Goal: Information Seeking & Learning: Learn about a topic

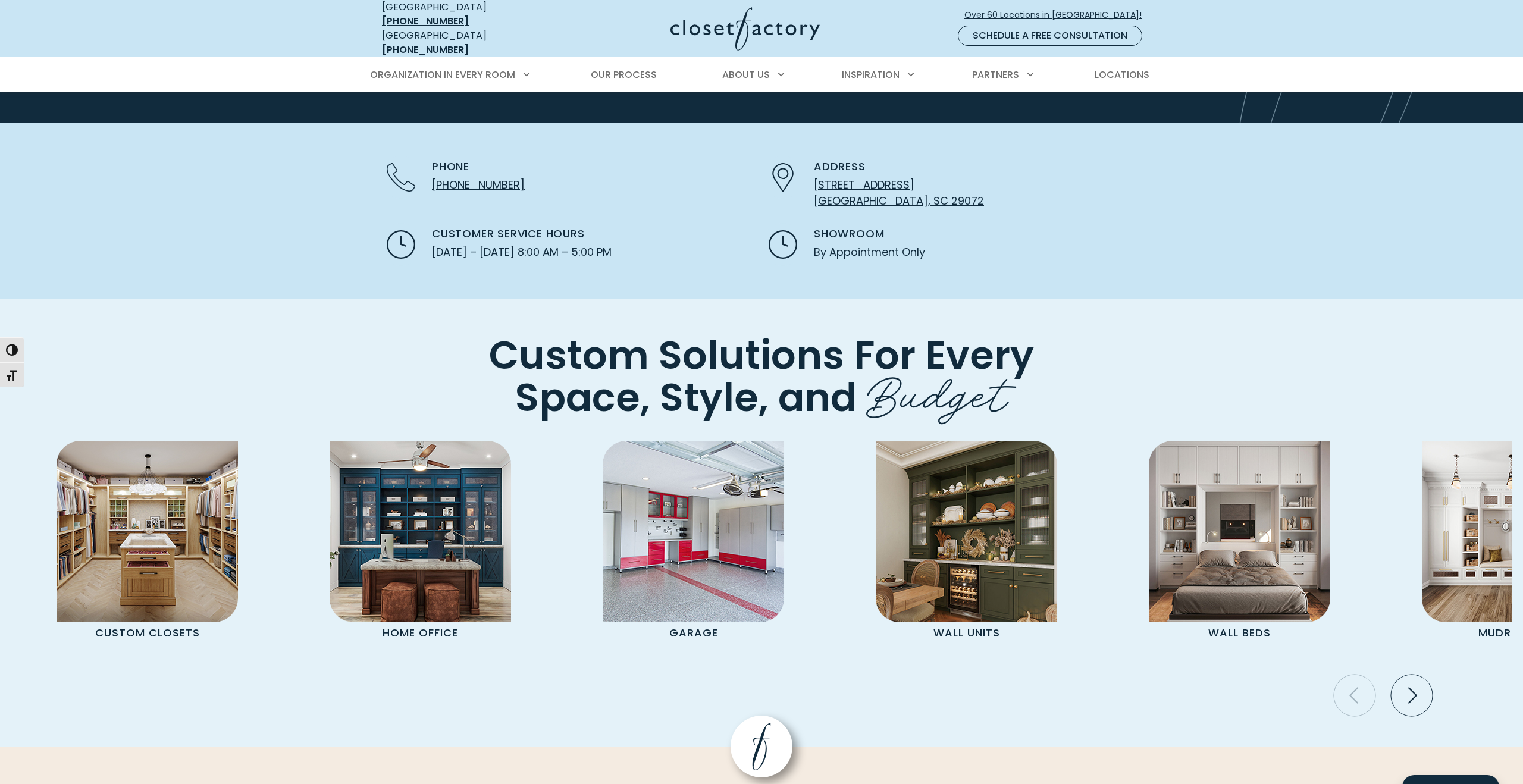
scroll to position [2545, 0]
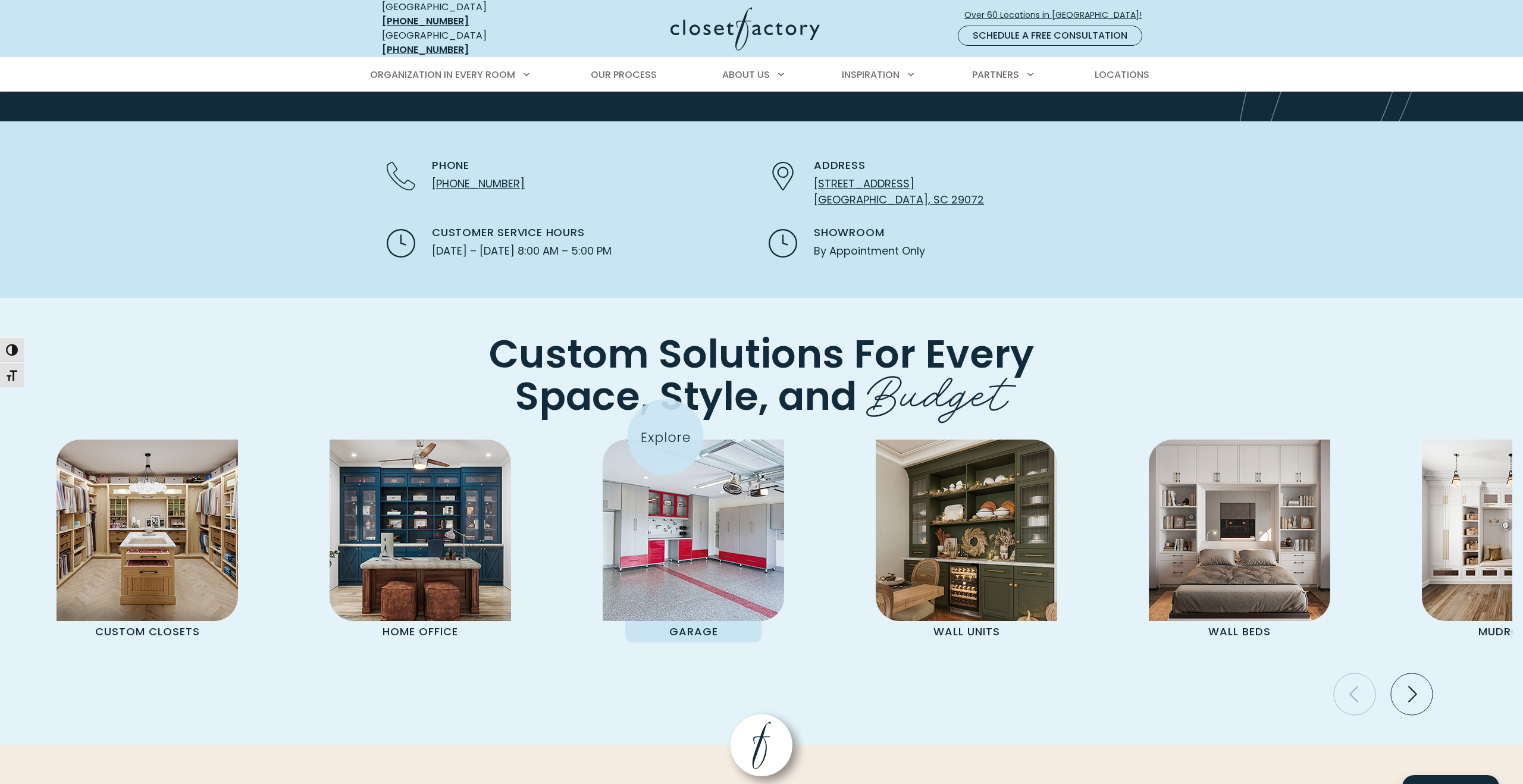
click at [672, 441] on img "Pages Gallery" at bounding box center [694, 530] width 182 height 182
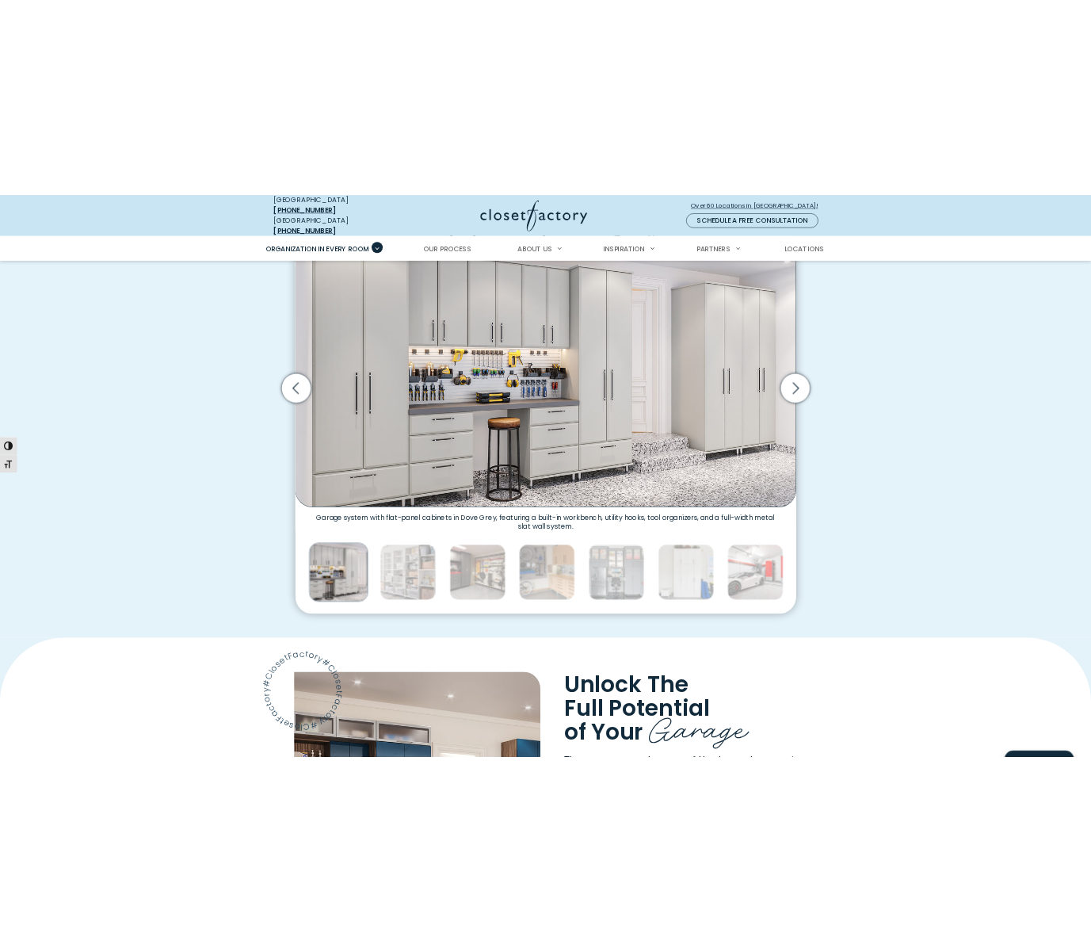
scroll to position [525, 0]
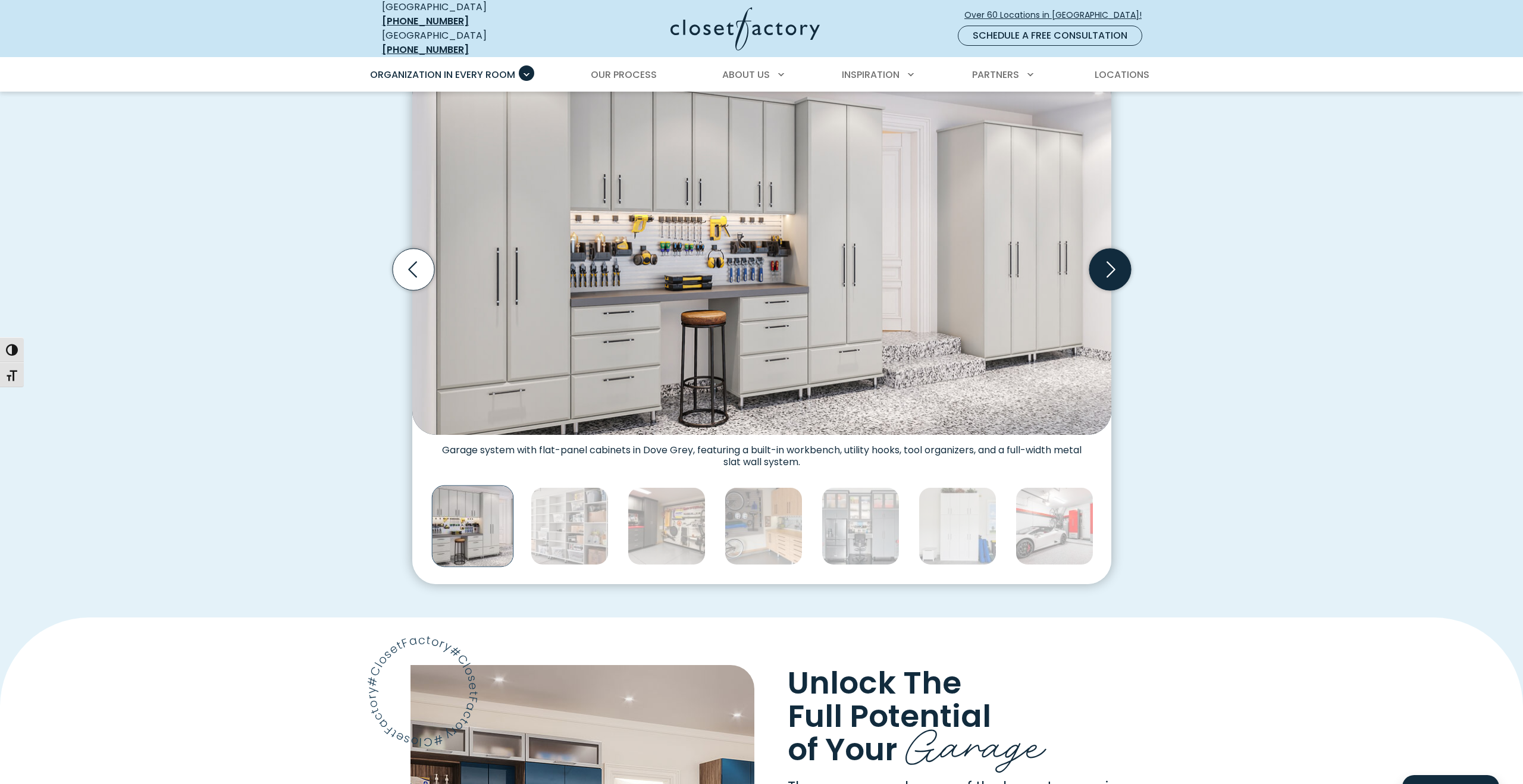
click at [1109, 266] on icon "Next slide" at bounding box center [1111, 269] width 9 height 16
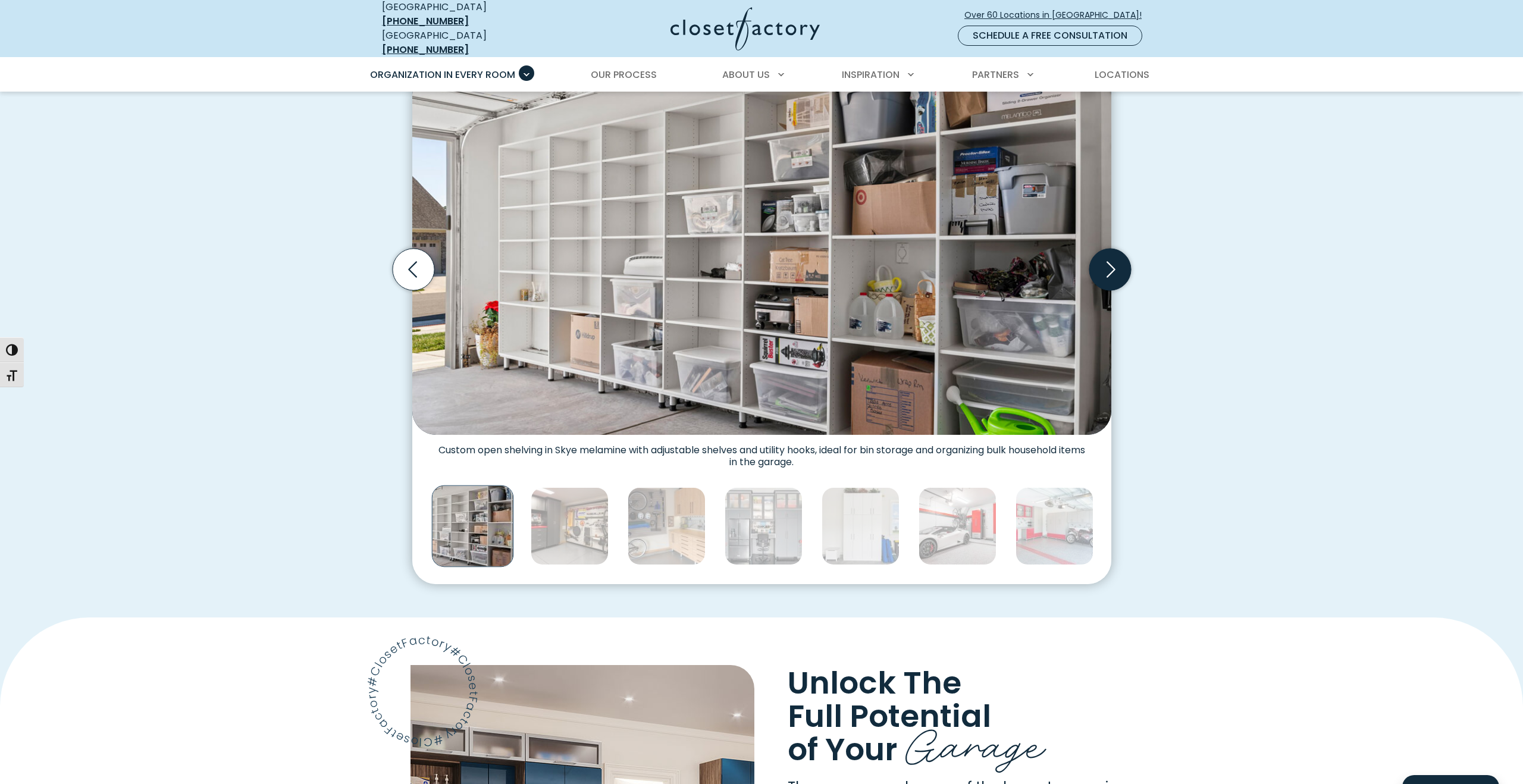
click at [1109, 266] on icon "Next slide" at bounding box center [1111, 269] width 9 height 16
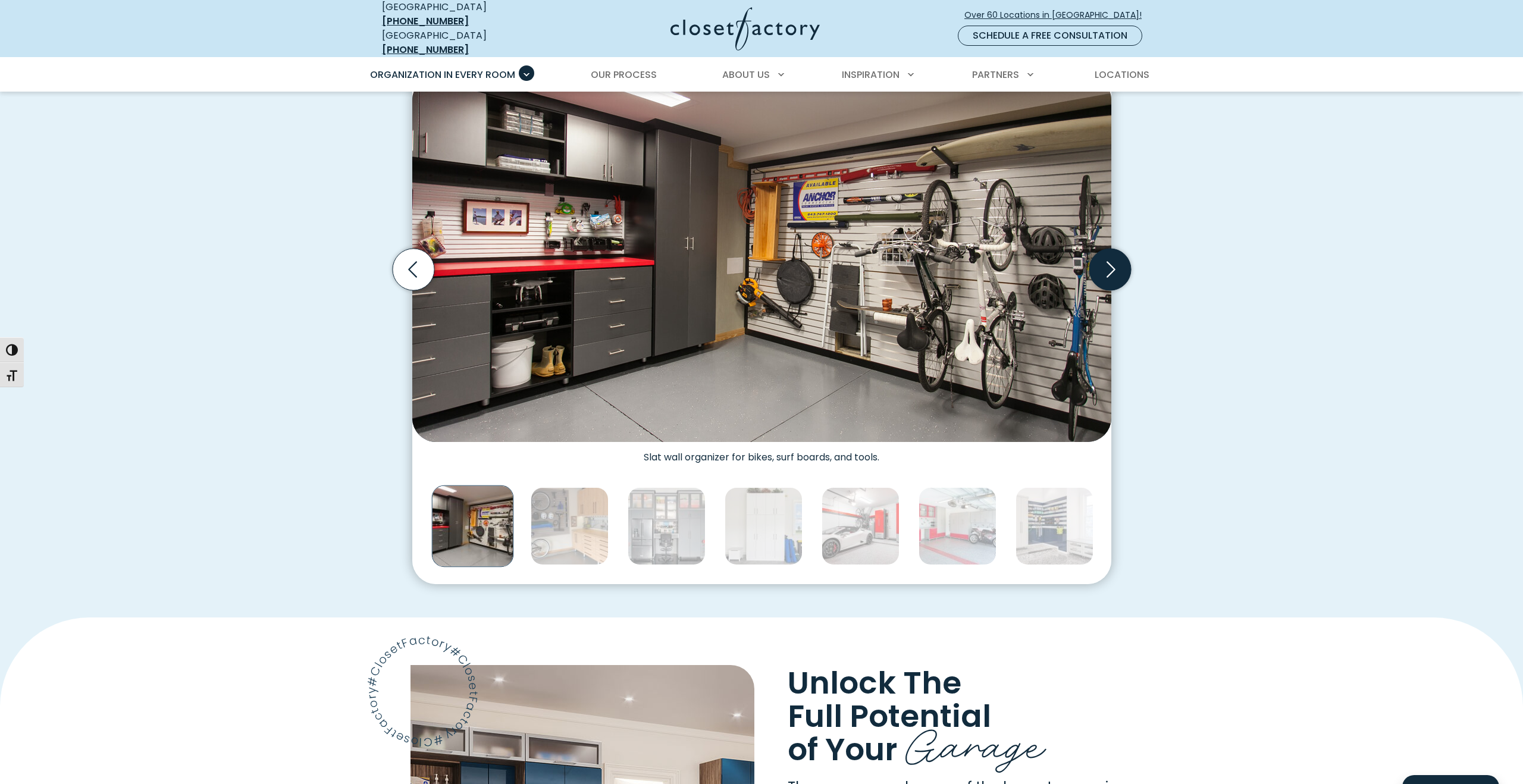
click at [1109, 266] on icon "Next slide" at bounding box center [1111, 269] width 9 height 16
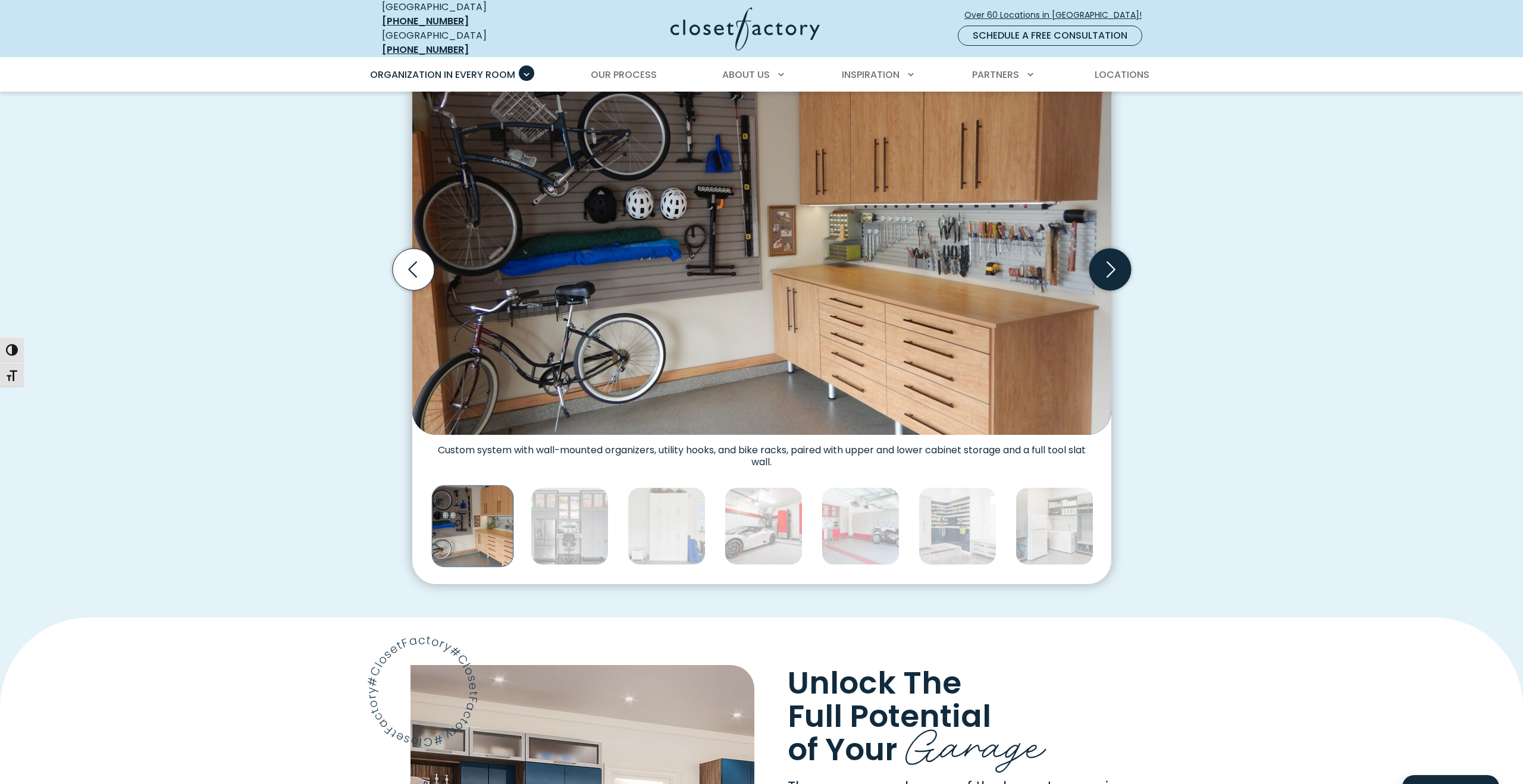
click at [1109, 266] on icon "Next slide" at bounding box center [1111, 269] width 9 height 16
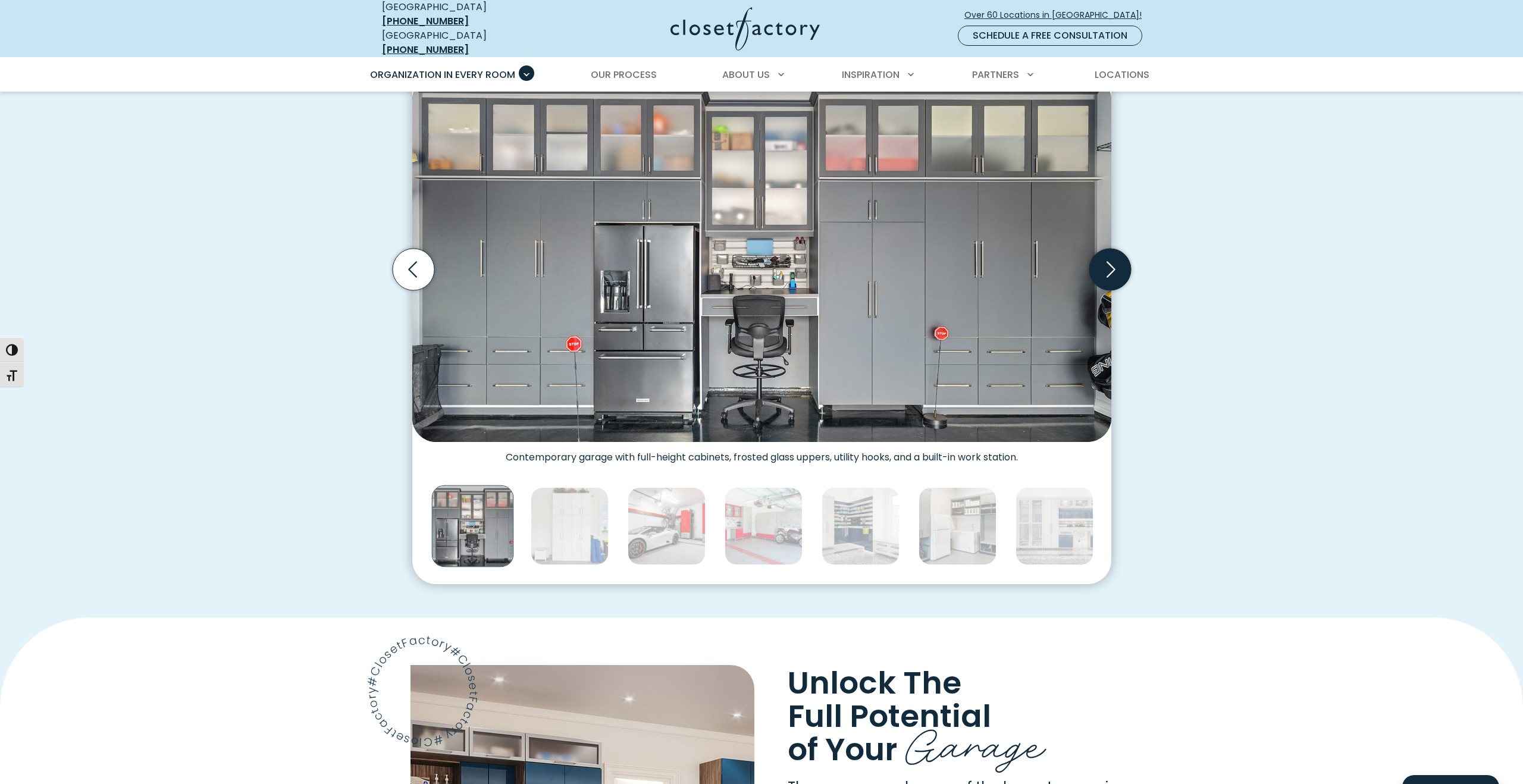
click at [1109, 266] on icon "Next slide" at bounding box center [1111, 269] width 9 height 16
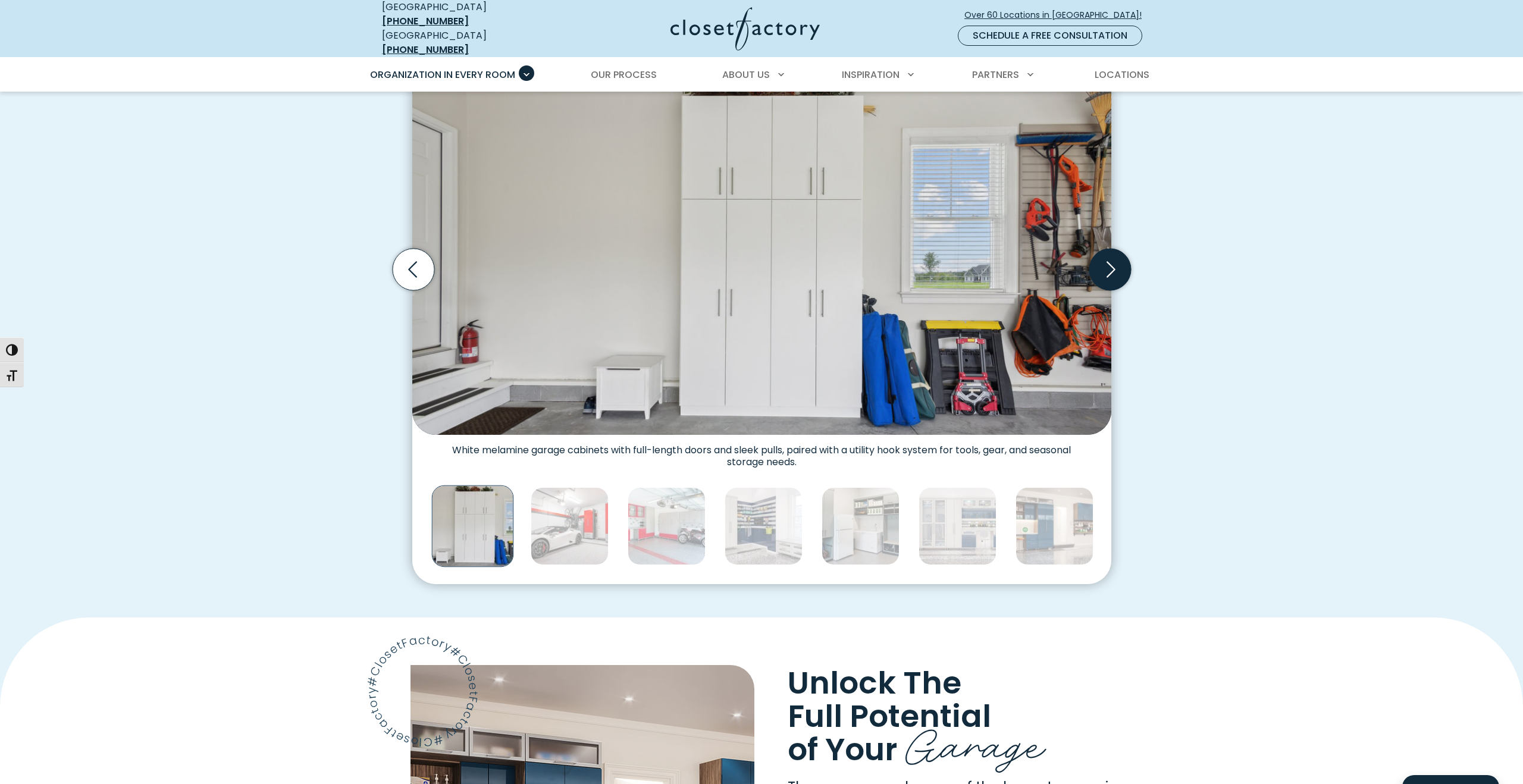
click at [1109, 266] on icon "Next slide" at bounding box center [1111, 269] width 9 height 16
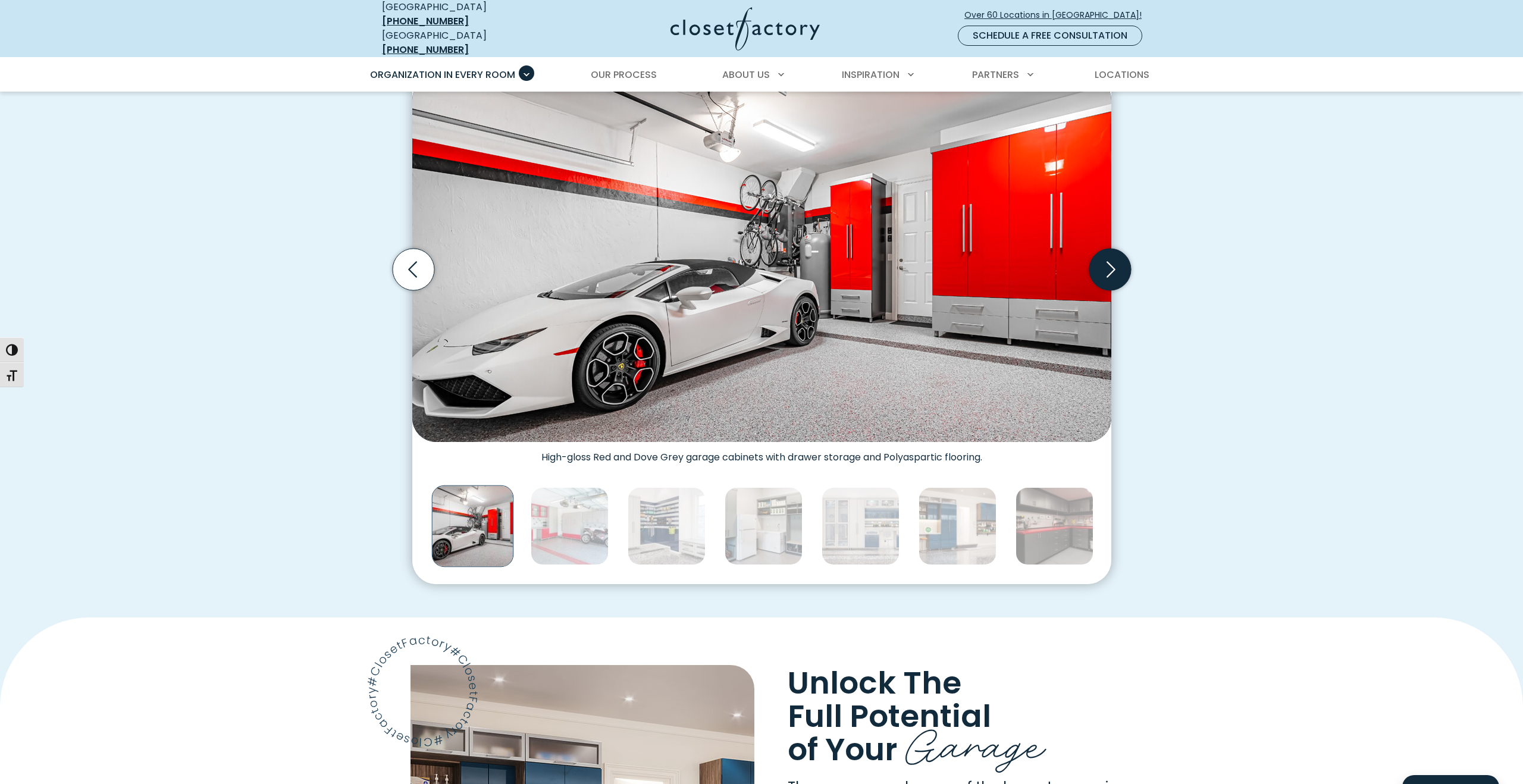
click at [1109, 266] on icon "Next slide" at bounding box center [1111, 269] width 9 height 16
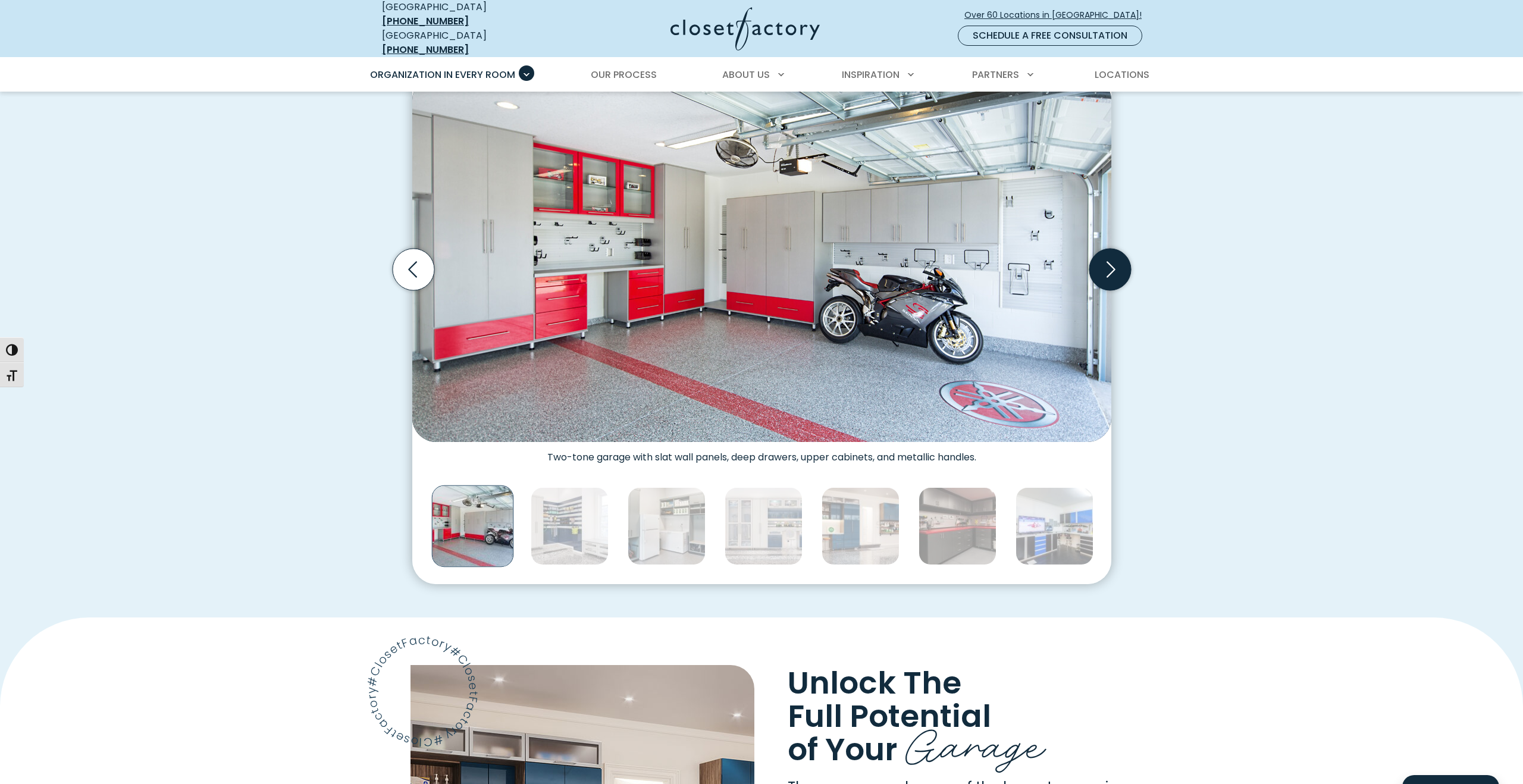
click at [1109, 266] on icon "Next slide" at bounding box center [1111, 269] width 9 height 16
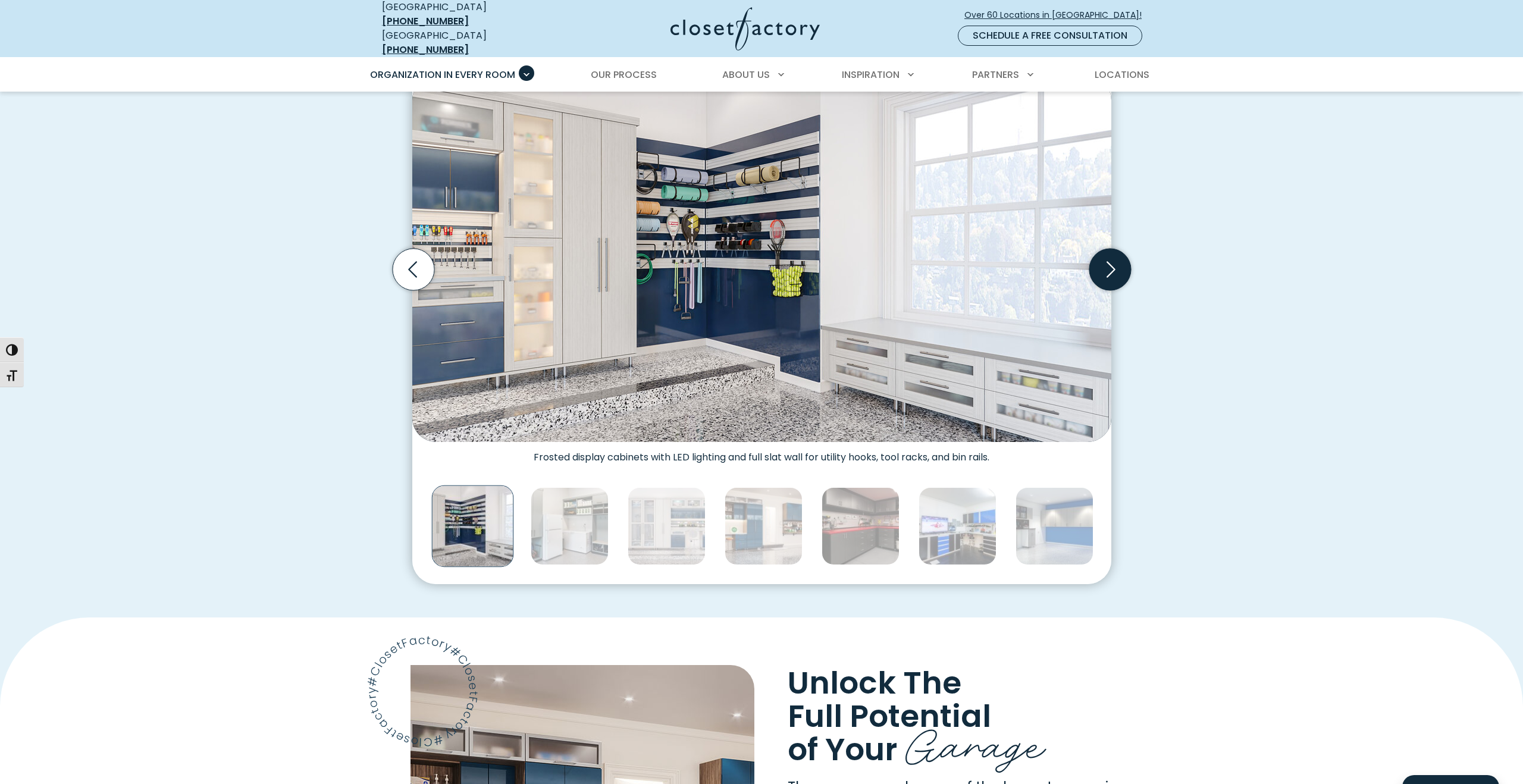
click at [1109, 266] on icon "Next slide" at bounding box center [1111, 269] width 9 height 16
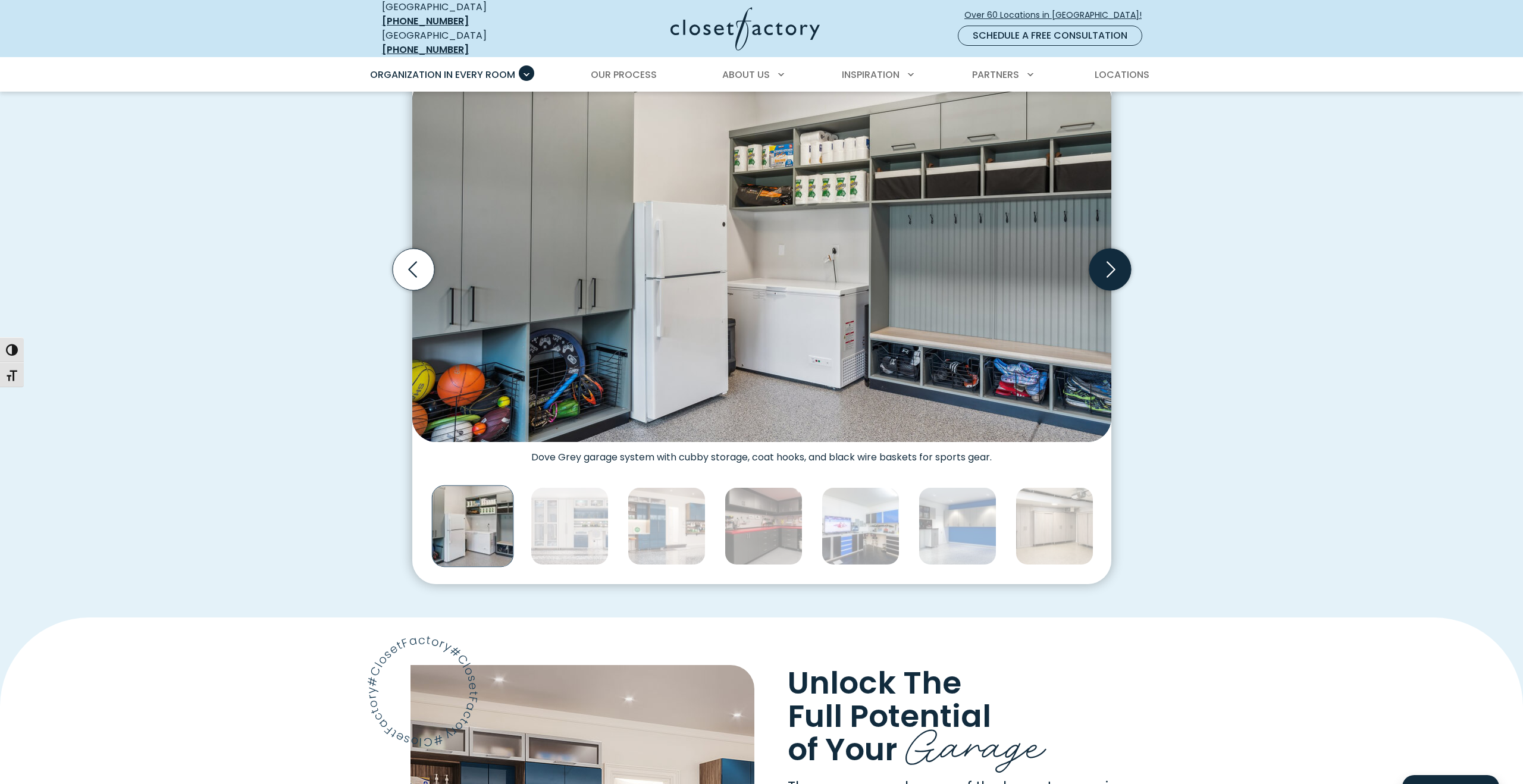
click at [1109, 266] on icon "Next slide" at bounding box center [1111, 269] width 9 height 16
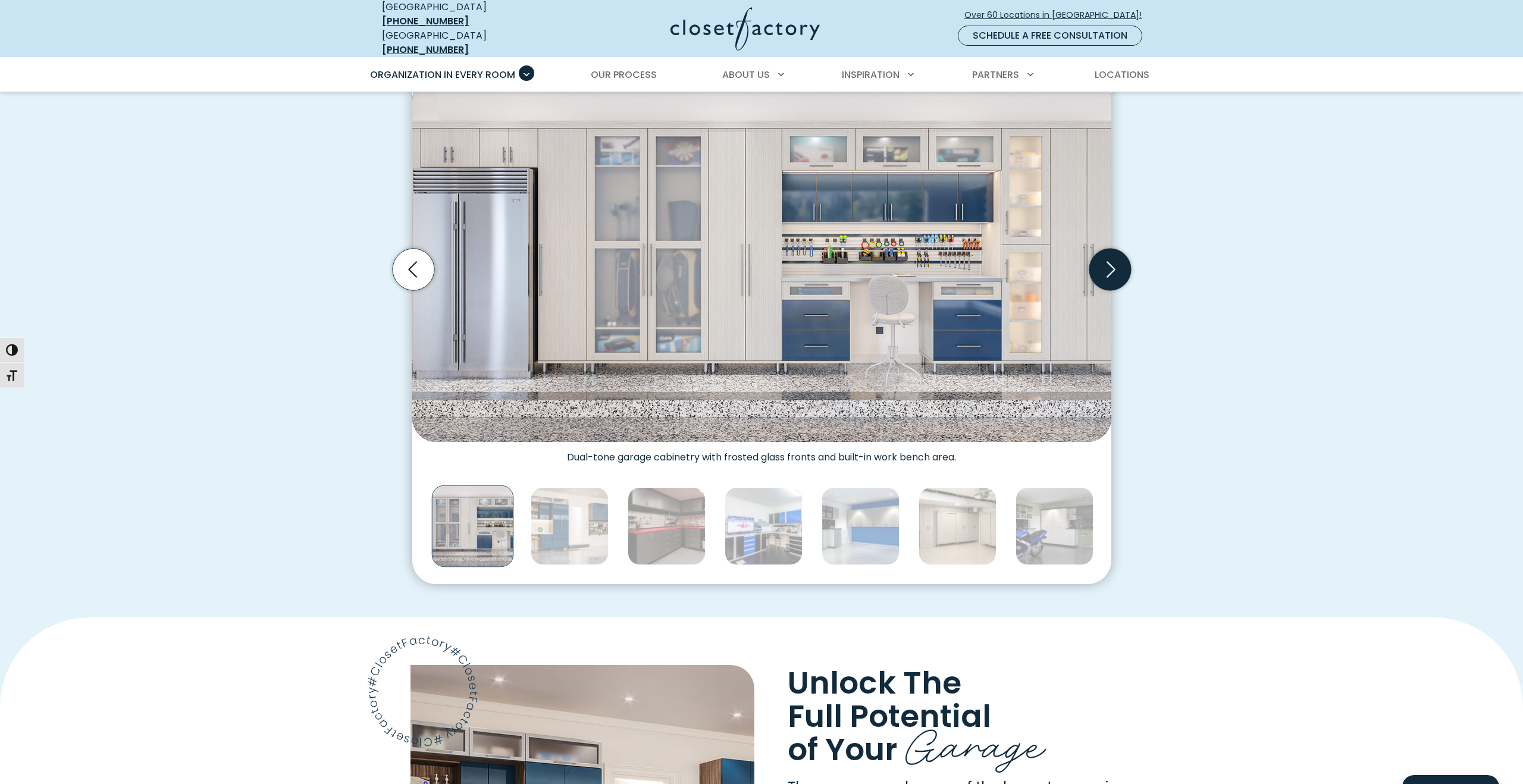
click at [1109, 266] on icon "Next slide" at bounding box center [1111, 269] width 9 height 16
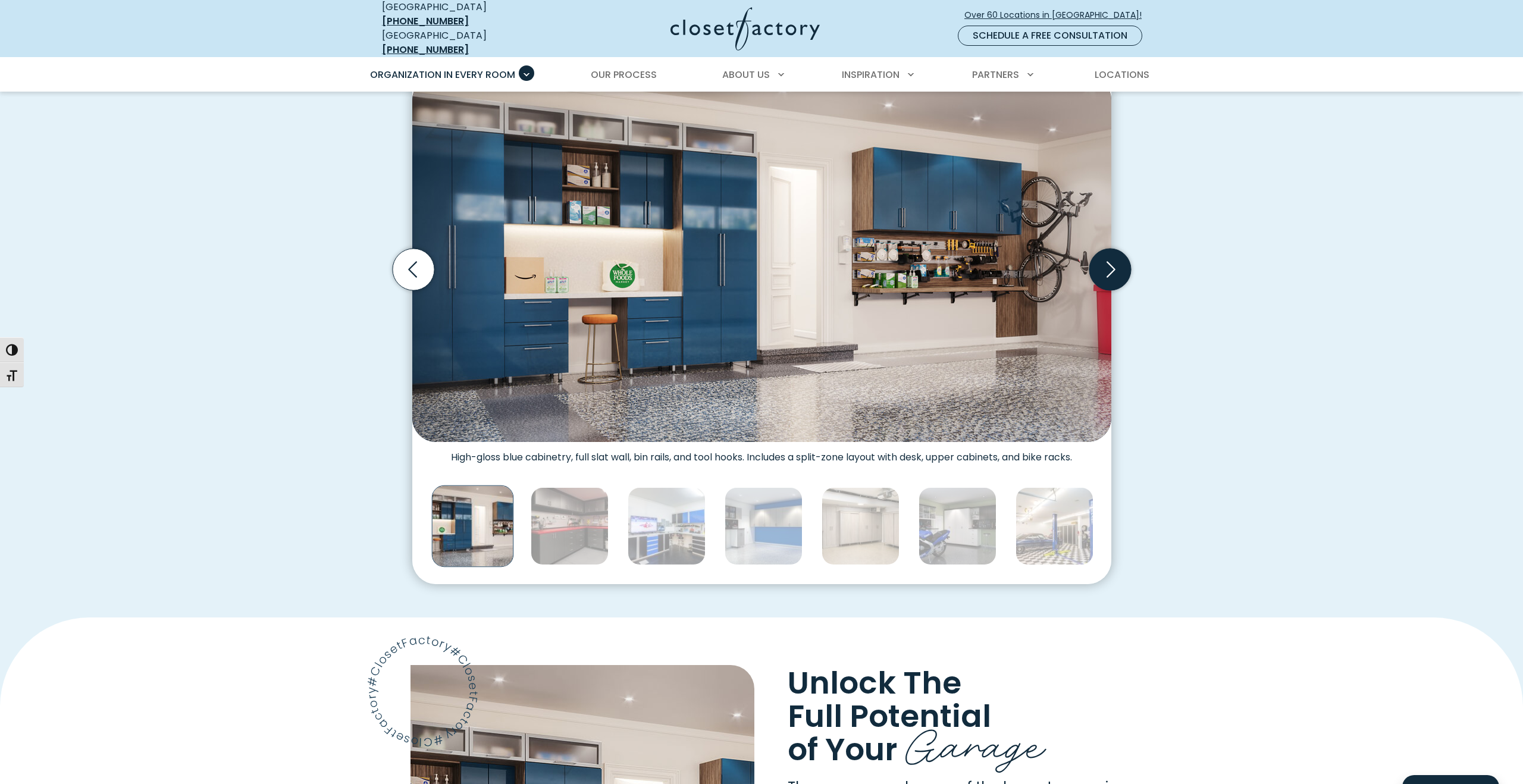
click at [1109, 266] on icon "Next slide" at bounding box center [1111, 269] width 9 height 16
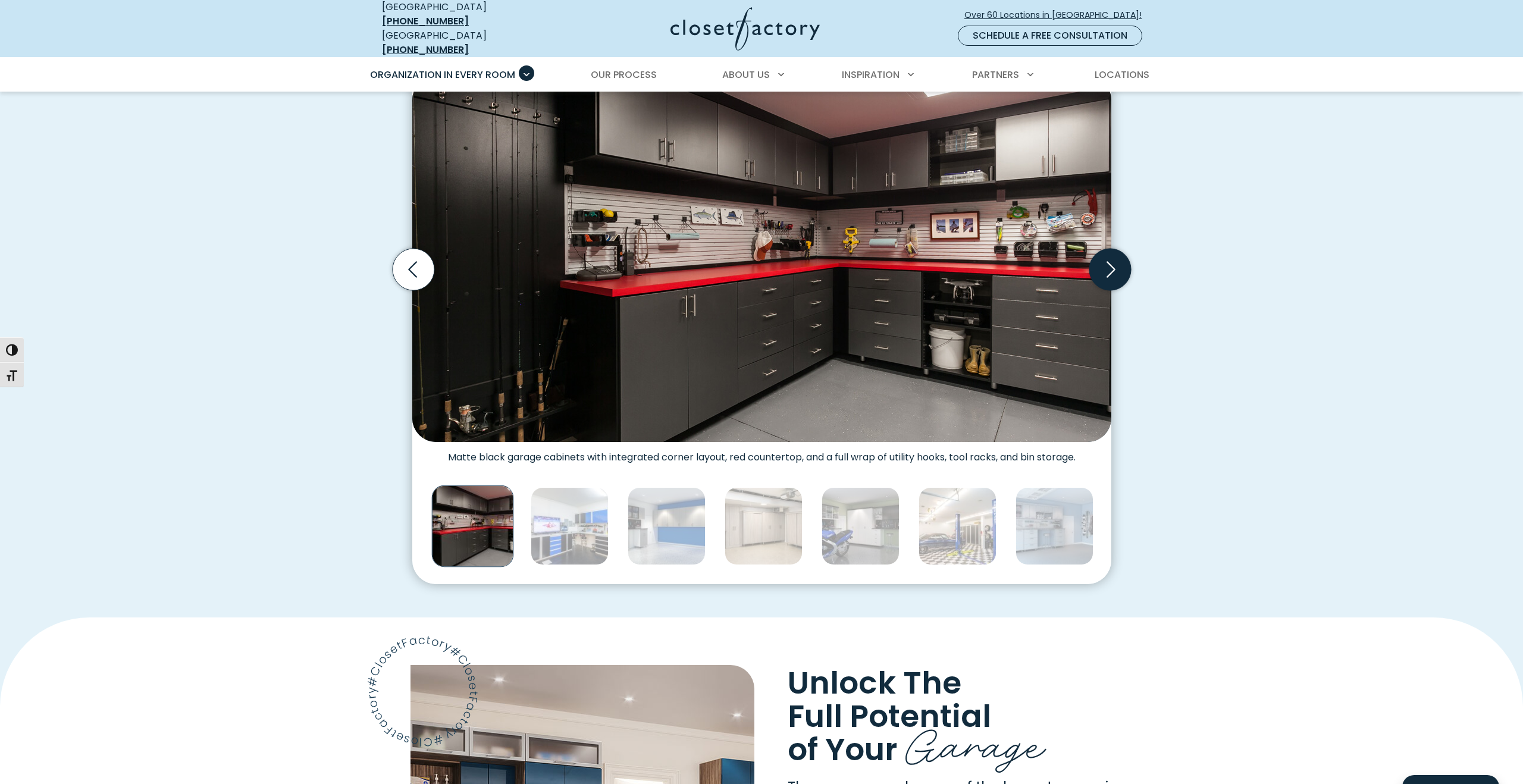
click at [1109, 266] on icon "Next slide" at bounding box center [1111, 269] width 9 height 16
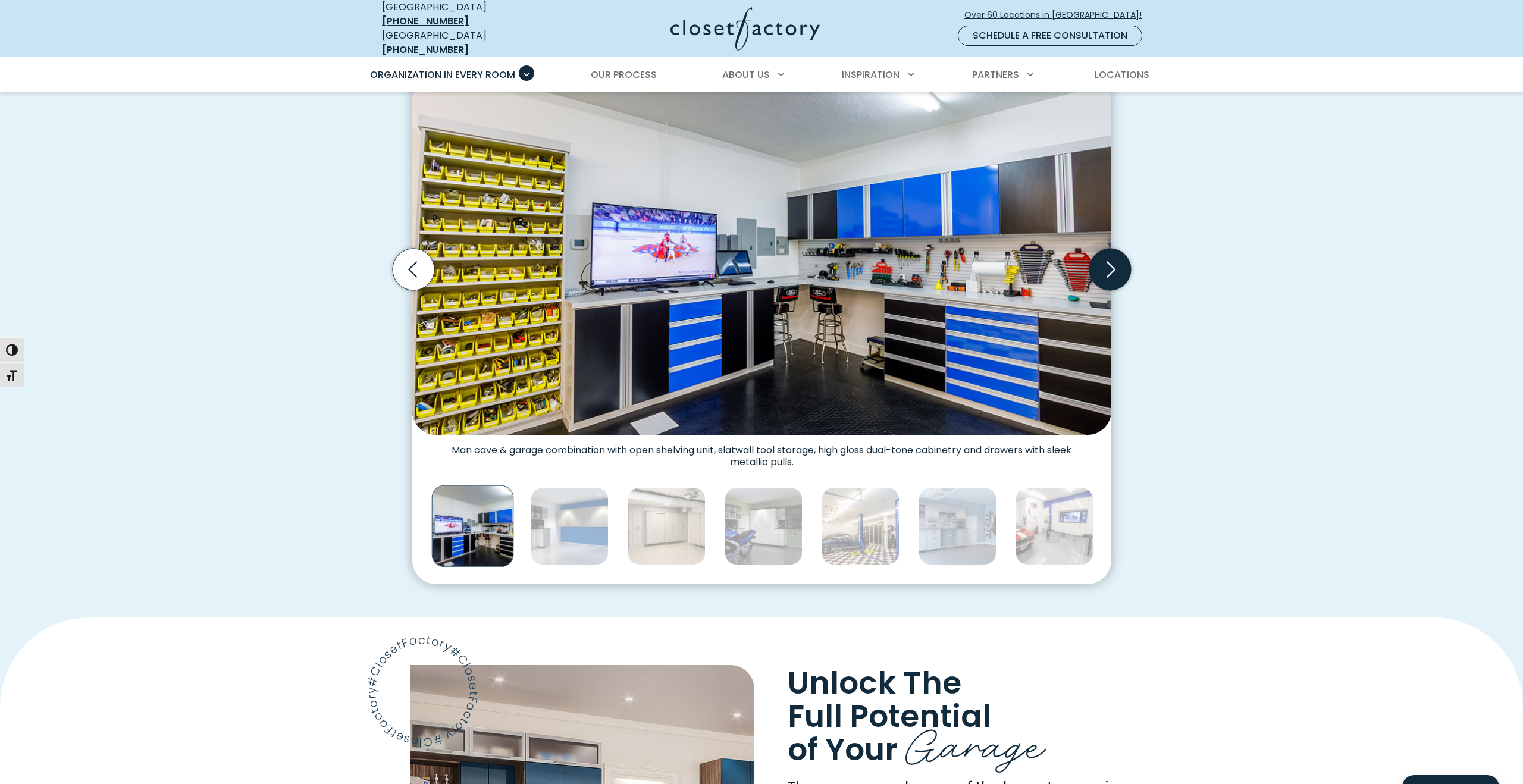
click at [1109, 266] on icon "Next slide" at bounding box center [1111, 269] width 9 height 16
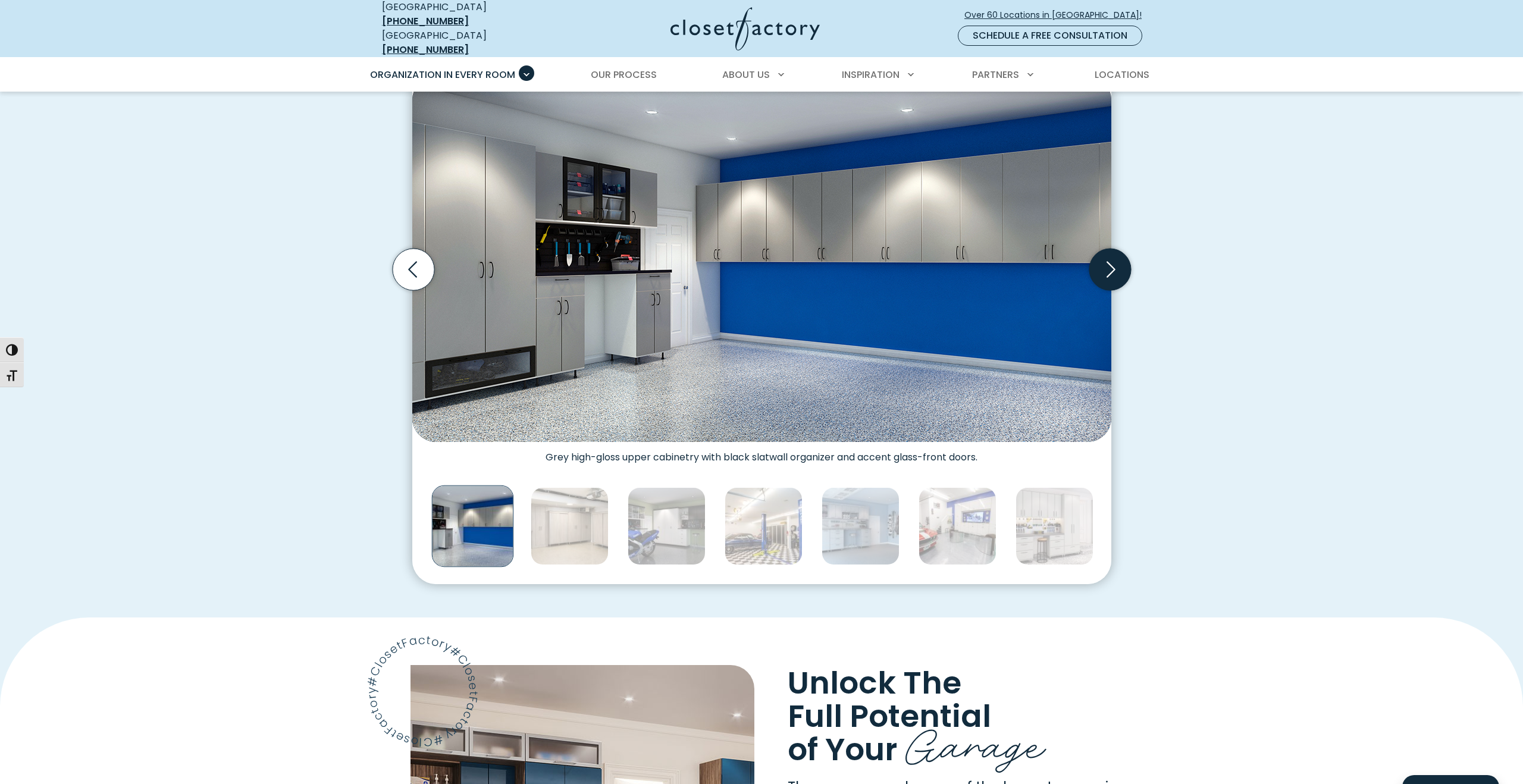
click at [1109, 266] on icon "Next slide" at bounding box center [1111, 269] width 9 height 16
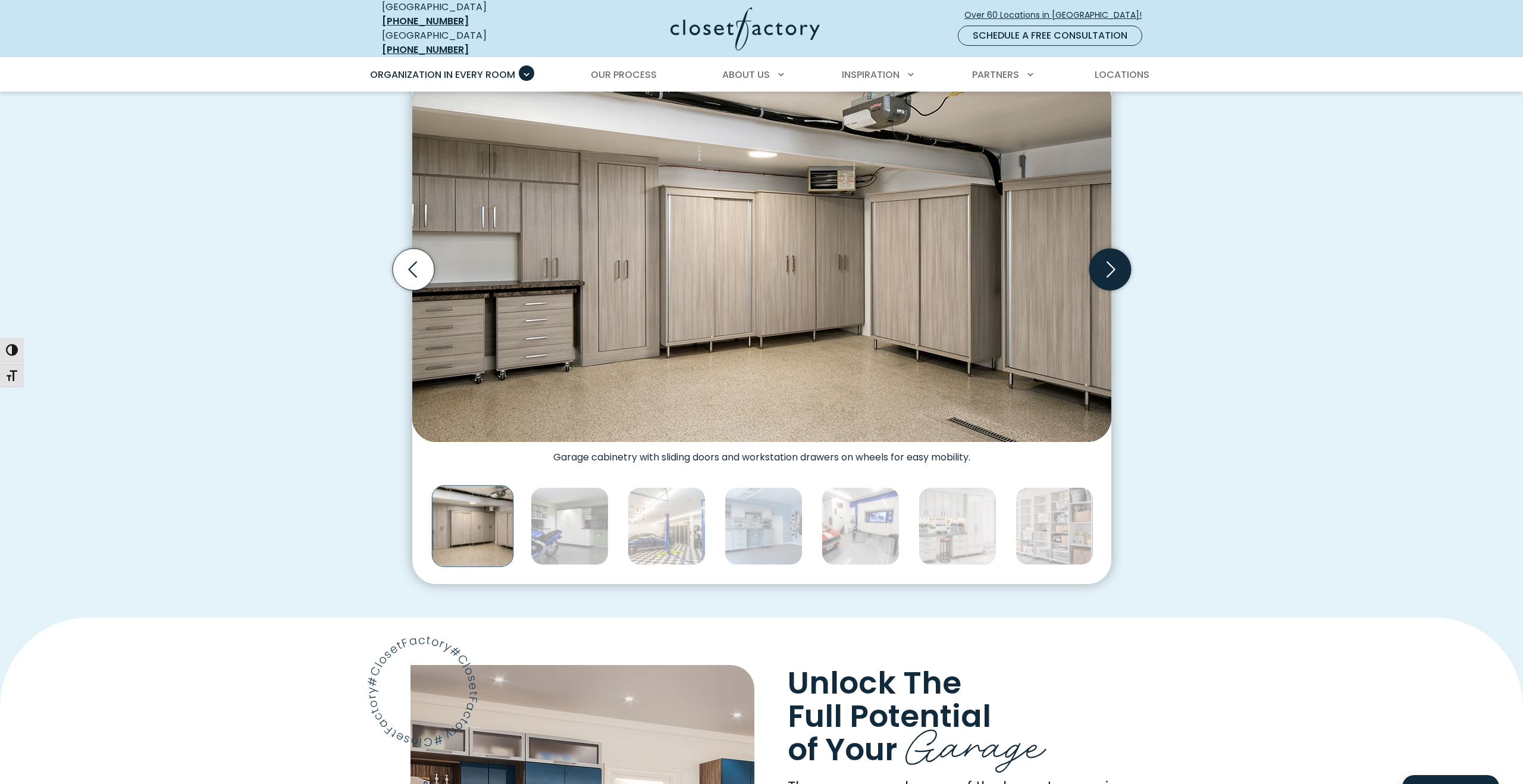
click at [1109, 266] on icon "Next slide" at bounding box center [1111, 269] width 9 height 16
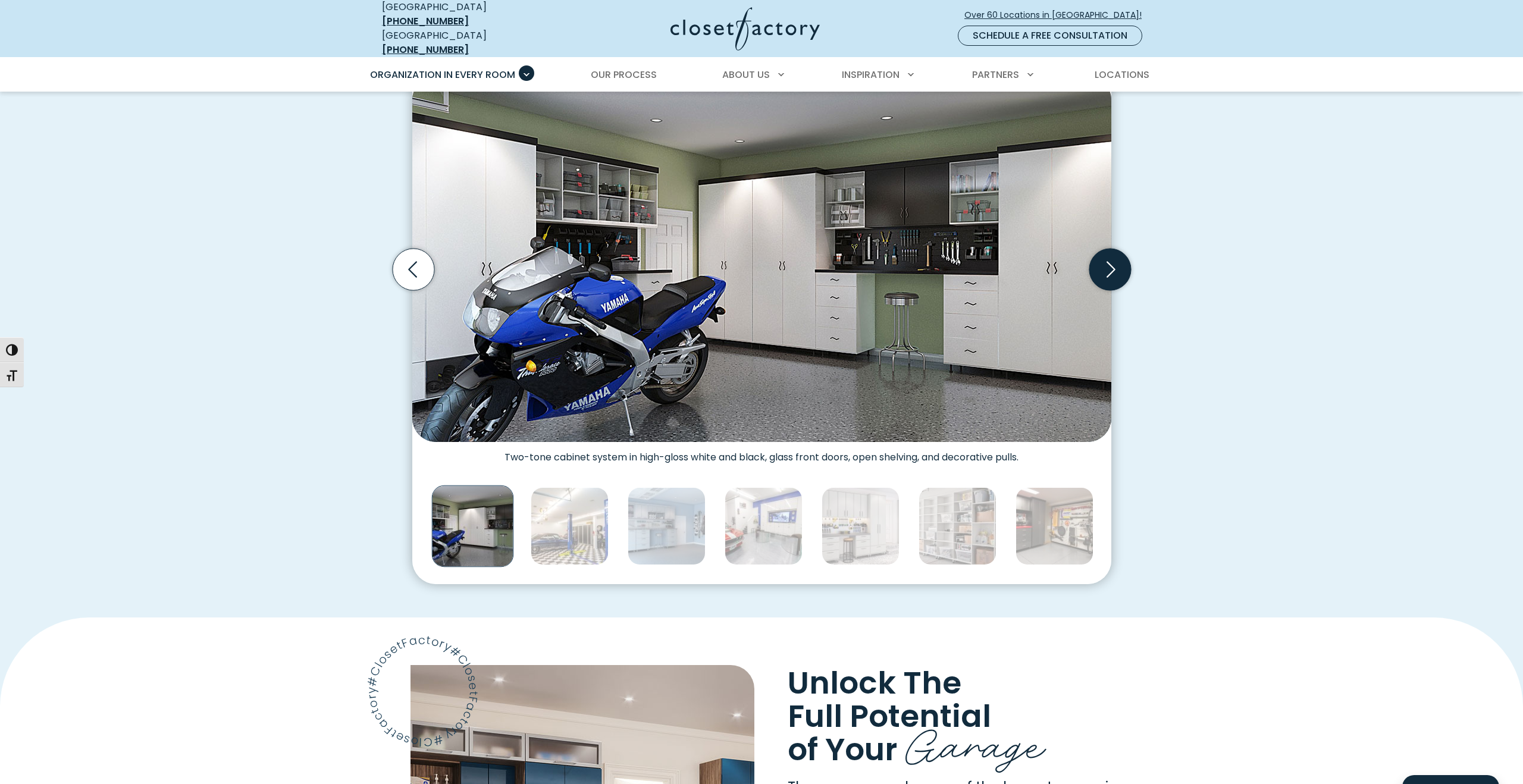
click at [1109, 266] on icon "Next slide" at bounding box center [1111, 269] width 9 height 16
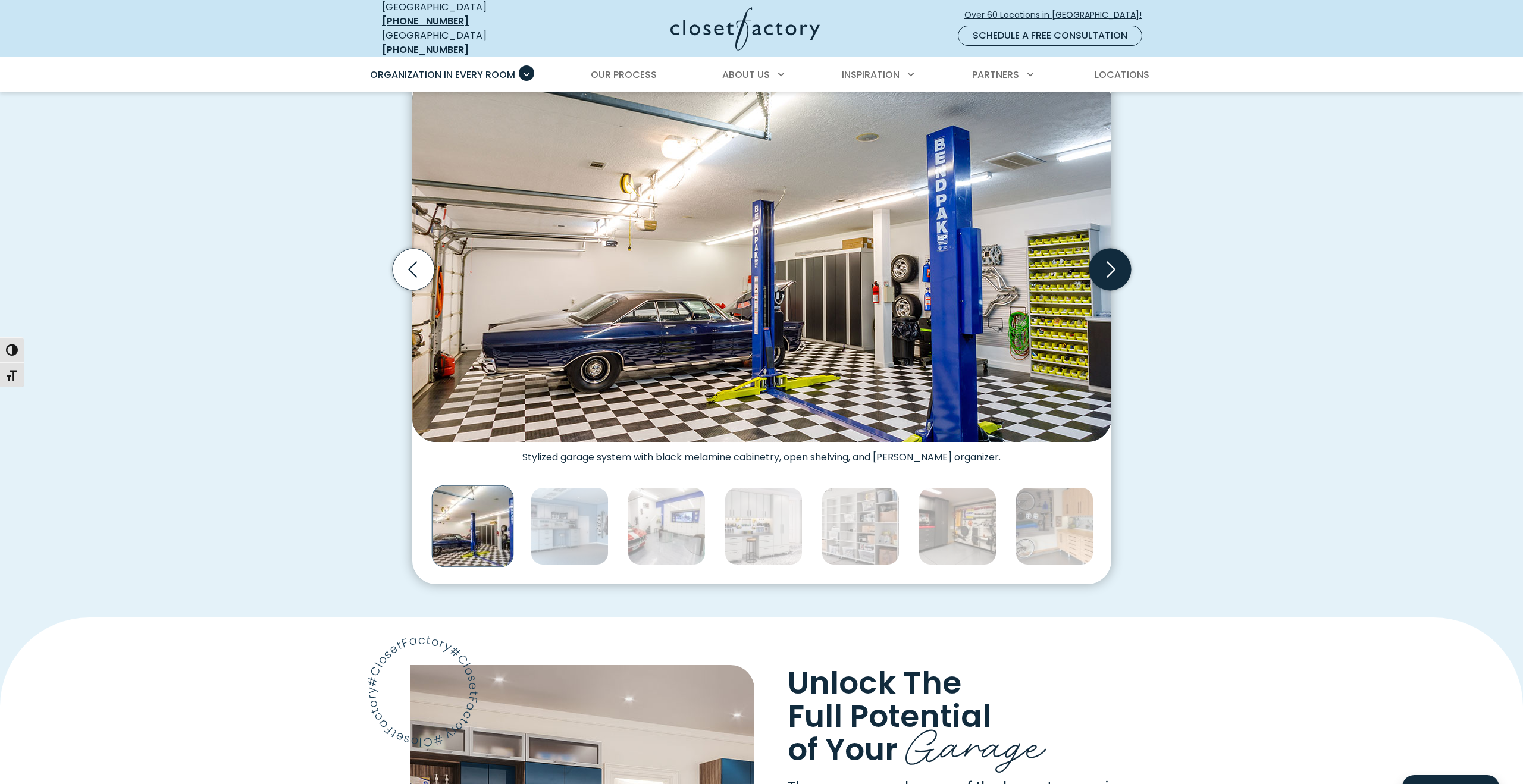
click at [1109, 266] on icon "Next slide" at bounding box center [1111, 269] width 9 height 16
